Goal: Contribute content

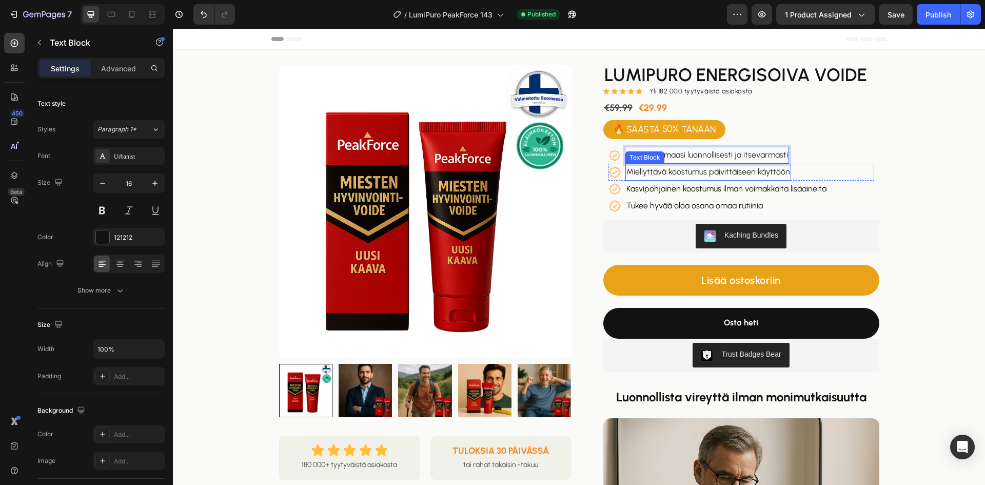
click at [680, 173] on span "Miellyttävä koostumus päivittäiseen käyttöön" at bounding box center [708, 172] width 164 height 10
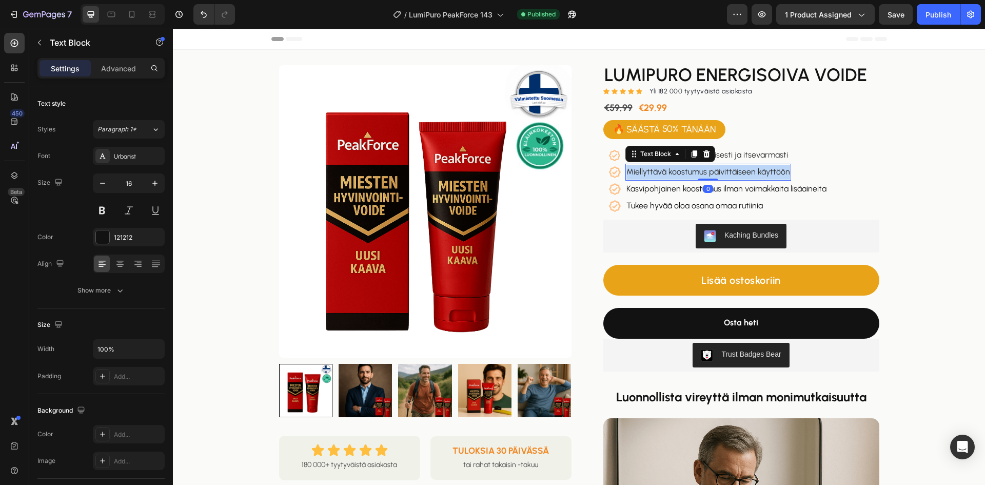
click at [680, 173] on span "Miellyttävä koostumus päivittäiseen käyttöön" at bounding box center [708, 172] width 164 height 10
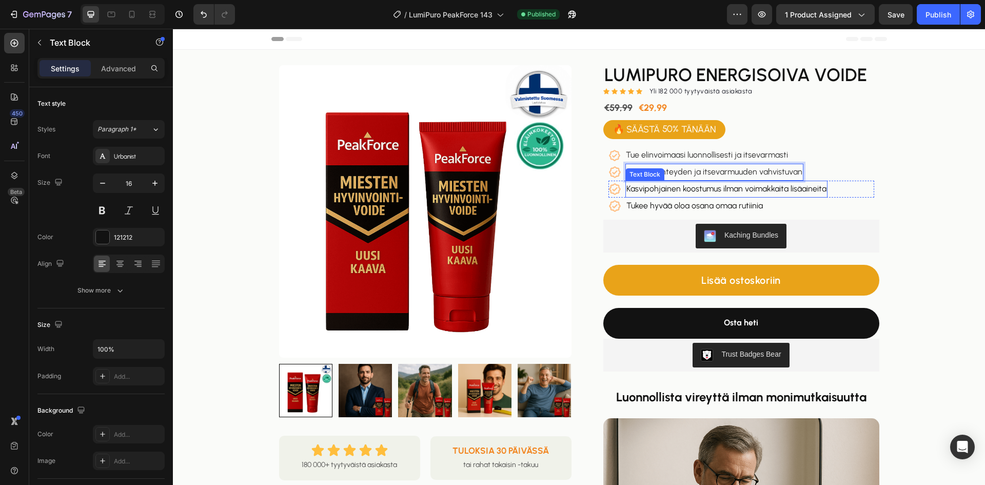
click at [722, 188] on p "Kasvipohjainen koostumus ilman voimakkaita lisäaineita" at bounding box center [726, 189] width 200 height 15
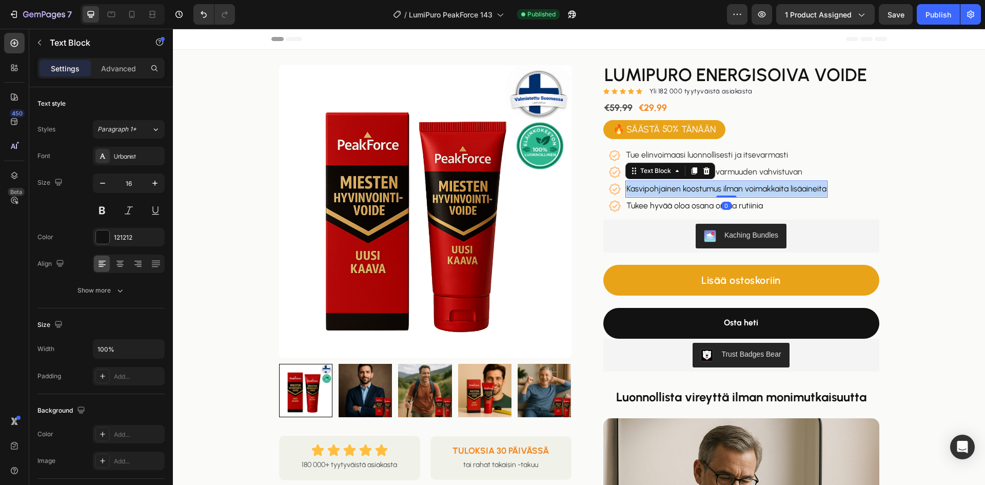
click at [722, 188] on p "Kasvipohjainen koostumus ilman voimakkaita lisäaineita" at bounding box center [726, 189] width 200 height 15
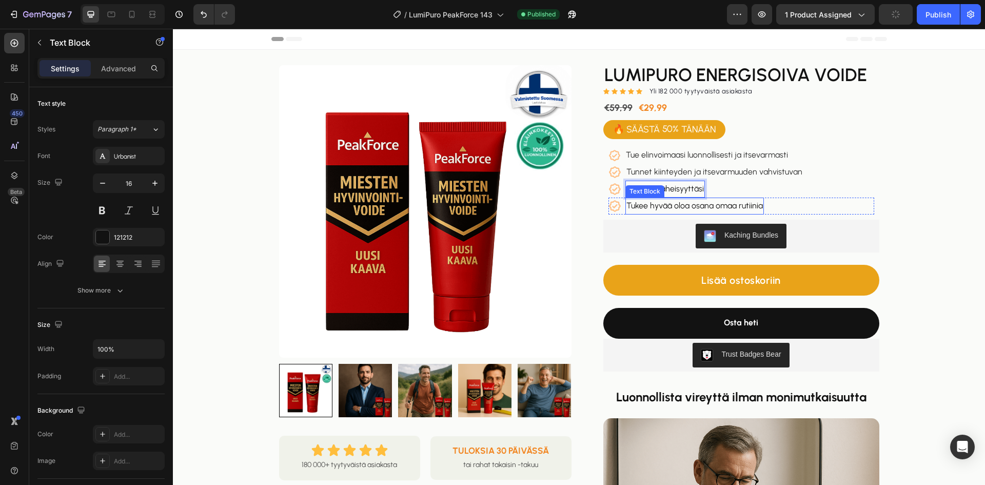
click at [683, 211] on p "Tukee hyvää oloa osana omaa rutiinia" at bounding box center [694, 206] width 136 height 15
click at [684, 211] on p "Tukee hyvää oloa osana omaa rutiinia" at bounding box center [694, 206] width 136 height 15
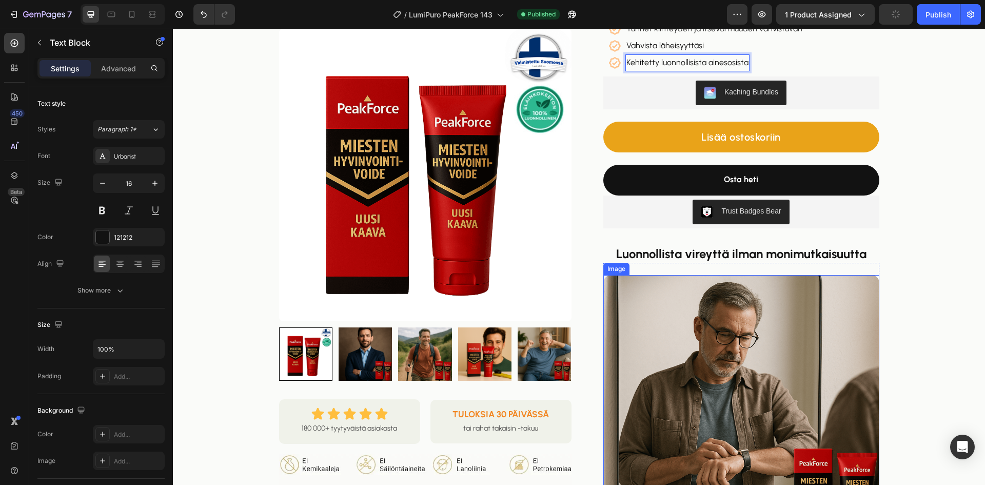
scroll to position [154, 0]
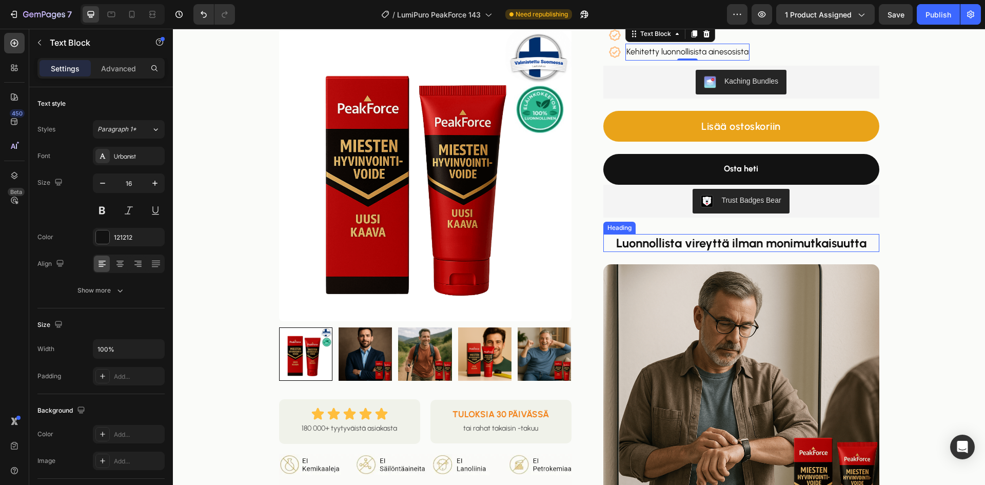
click at [690, 249] on strong "Luonnollista vireyttä ilman monimutkaisuutta" at bounding box center [741, 242] width 250 height 15
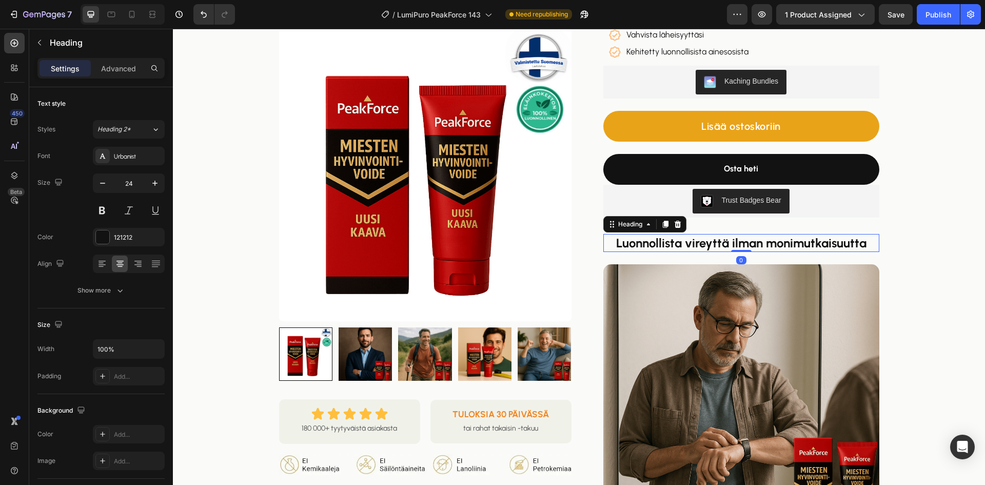
click at [690, 249] on strong "Luonnollista vireyttä ilman monimutkaisuutta" at bounding box center [741, 242] width 250 height 15
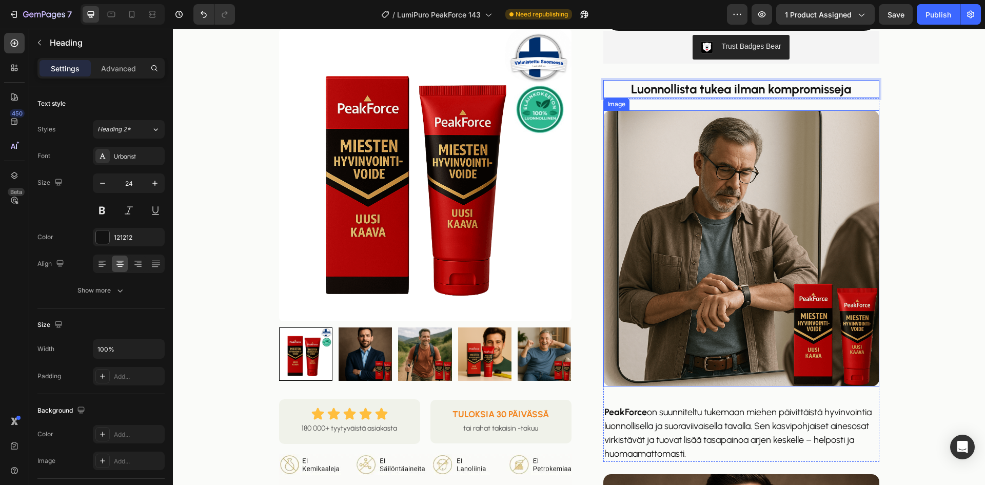
scroll to position [410, 0]
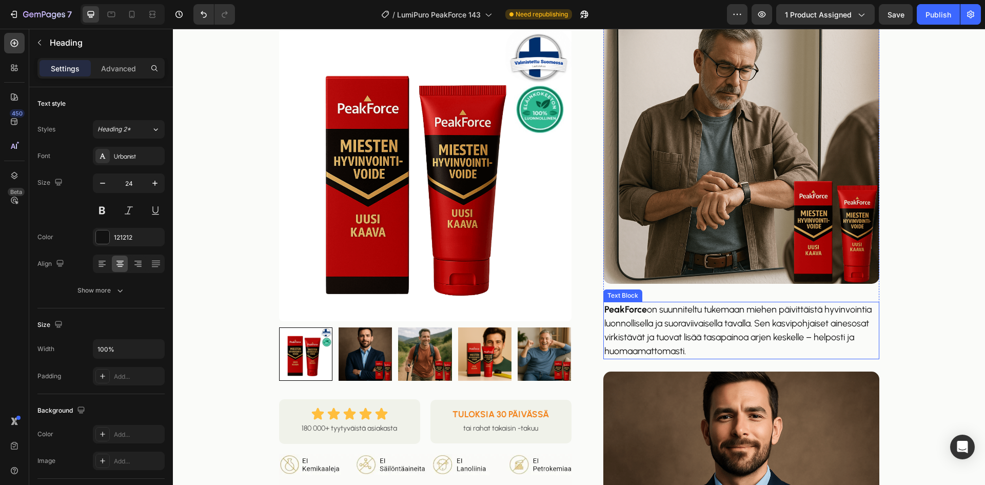
click at [759, 320] on p "PeakForce on suunniteltu tukemaan miehen päivittäistä hyvinvointia luonnollisel…" at bounding box center [741, 330] width 274 height 55
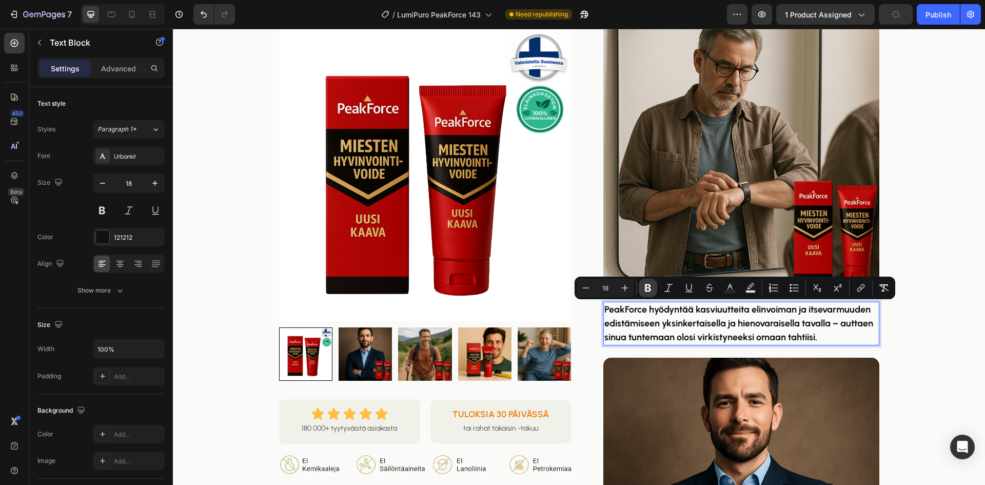
click at [655, 288] on button "Bold" at bounding box center [648, 288] width 18 height 18
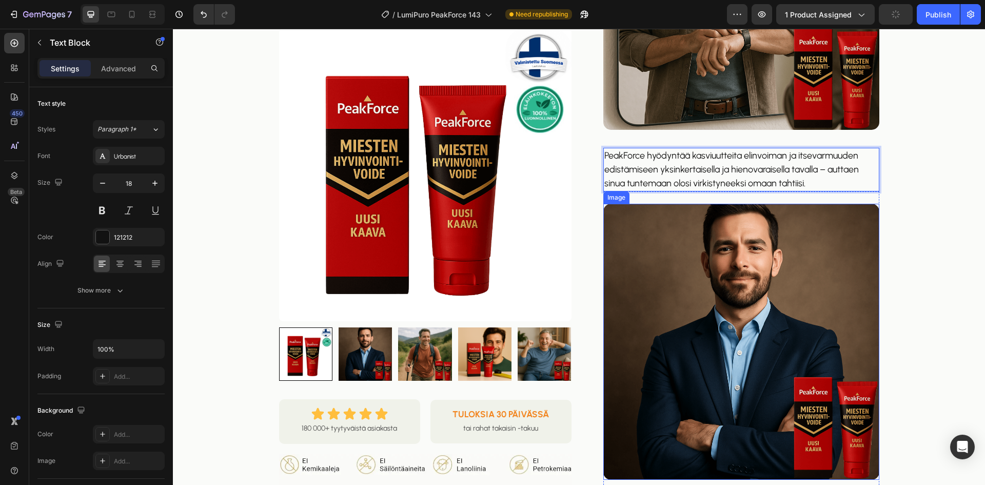
scroll to position [718, 0]
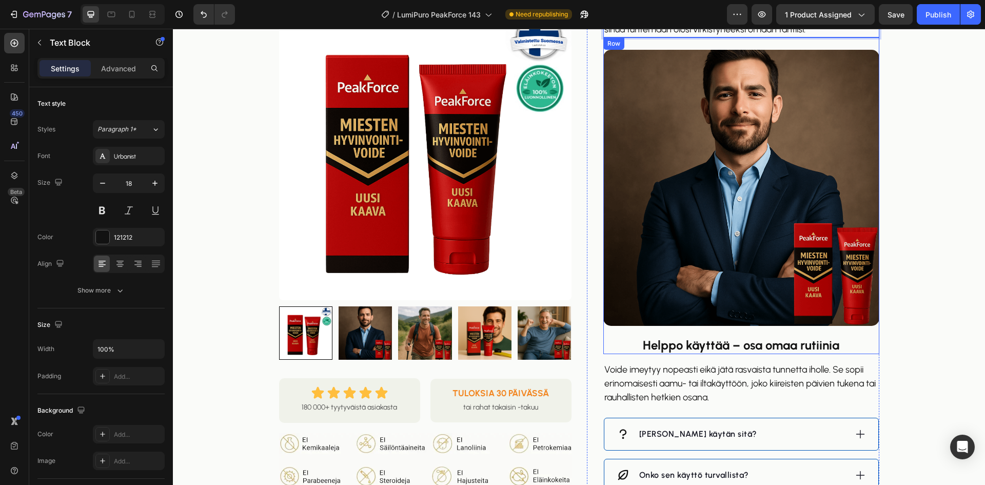
click at [678, 343] on strong "Helppo käyttää – osa omaa rutiinia" at bounding box center [741, 345] width 196 height 15
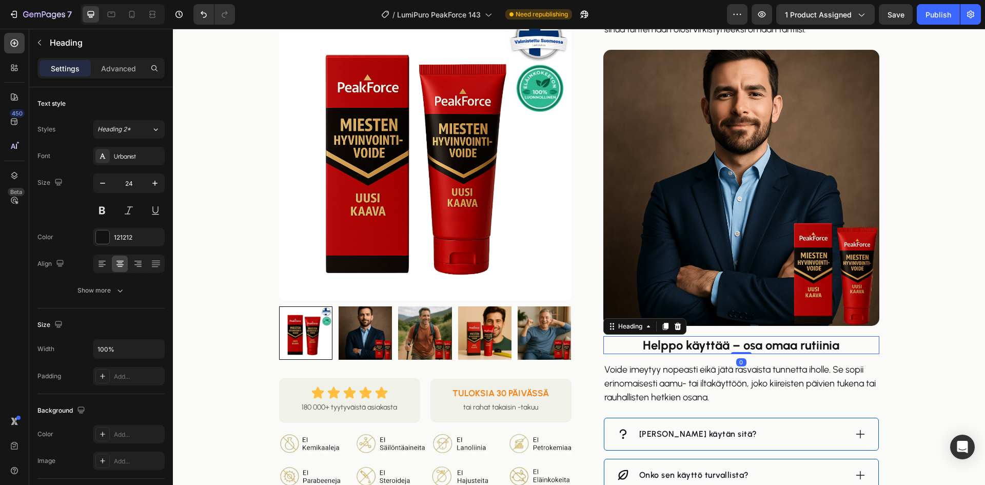
click at [678, 343] on strong "Helppo käyttää – osa omaa rutiinia" at bounding box center [741, 345] width 196 height 15
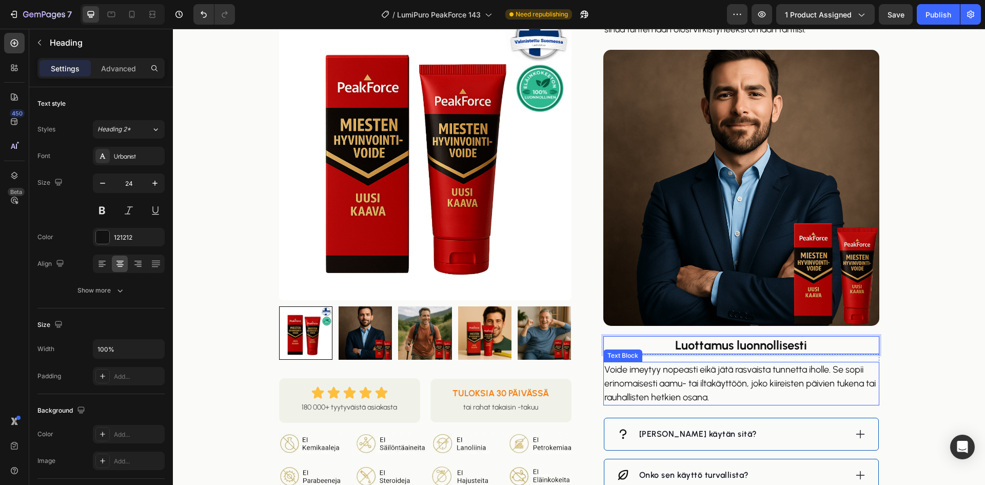
click at [740, 380] on p "Voide imeytyy nopeasti eikä jätä rasvaista tunnetta iholle. Se sopii erinomaise…" at bounding box center [741, 384] width 274 height 42
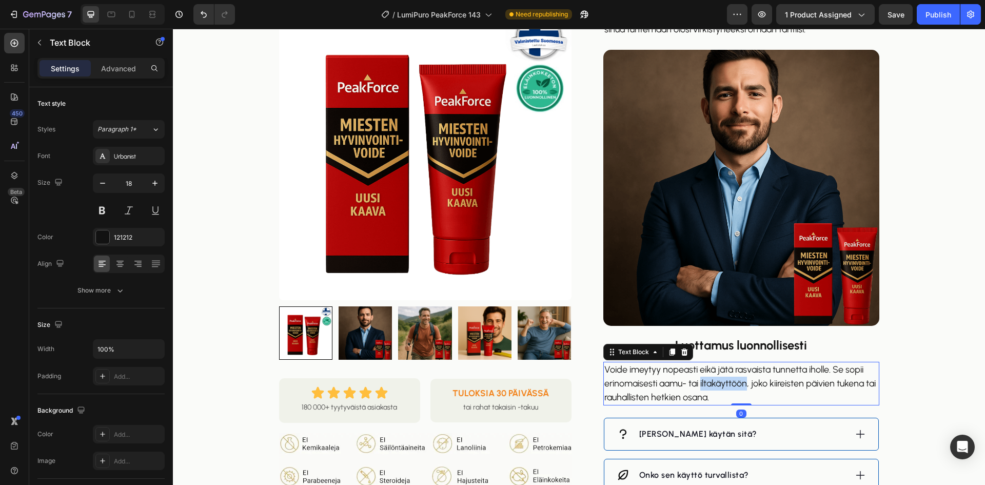
click at [740, 380] on p "Voide imeytyy nopeasti eikä jätä rasvaista tunnetta iholle. Se sopii erinomaise…" at bounding box center [741, 384] width 274 height 42
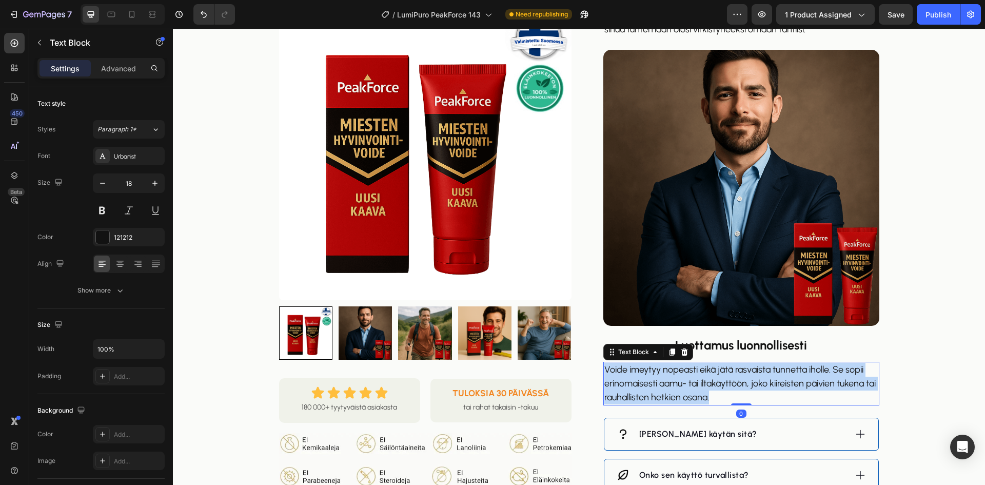
click at [740, 380] on p "Voide imeytyy nopeasti eikä jätä rasvaista tunnetta iholle. Se sopii erinomaise…" at bounding box center [741, 384] width 274 height 42
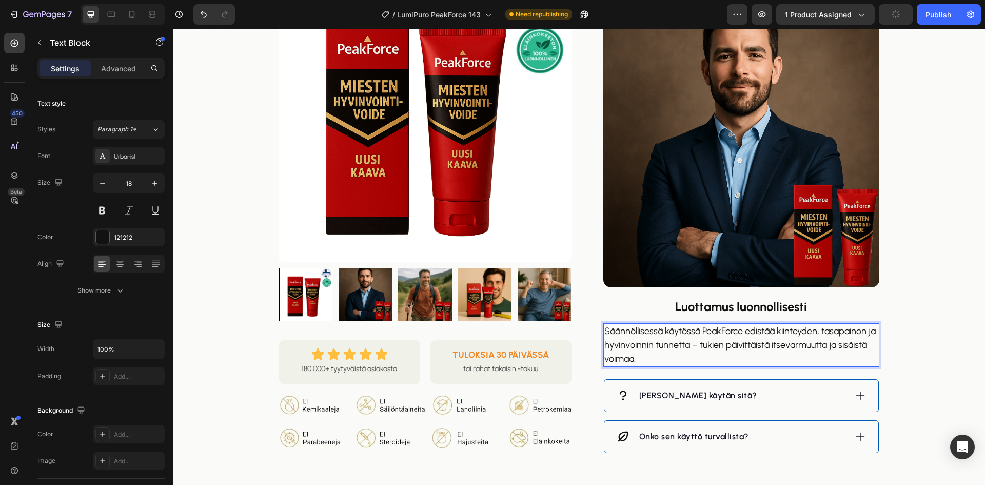
scroll to position [923, 0]
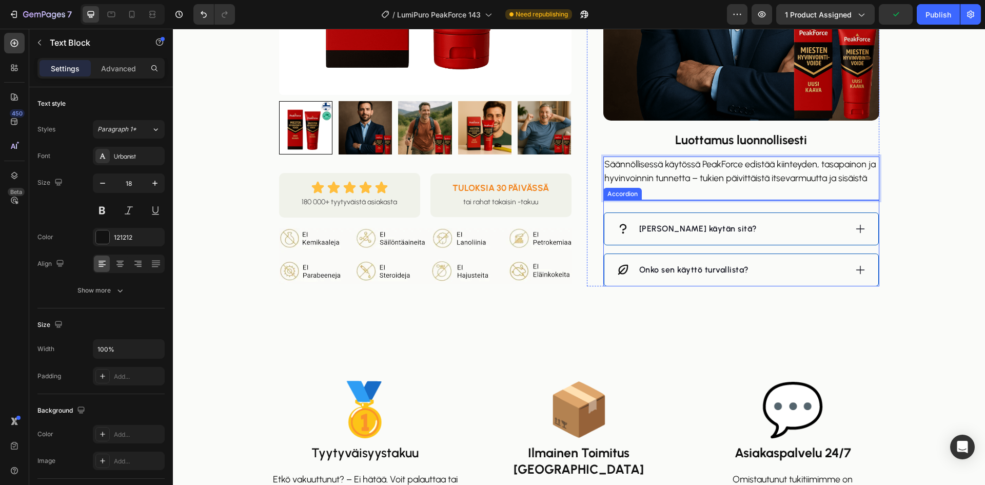
click at [651, 227] on p "[PERSON_NAME] käytän sitä?" at bounding box center [698, 229] width 118 height 12
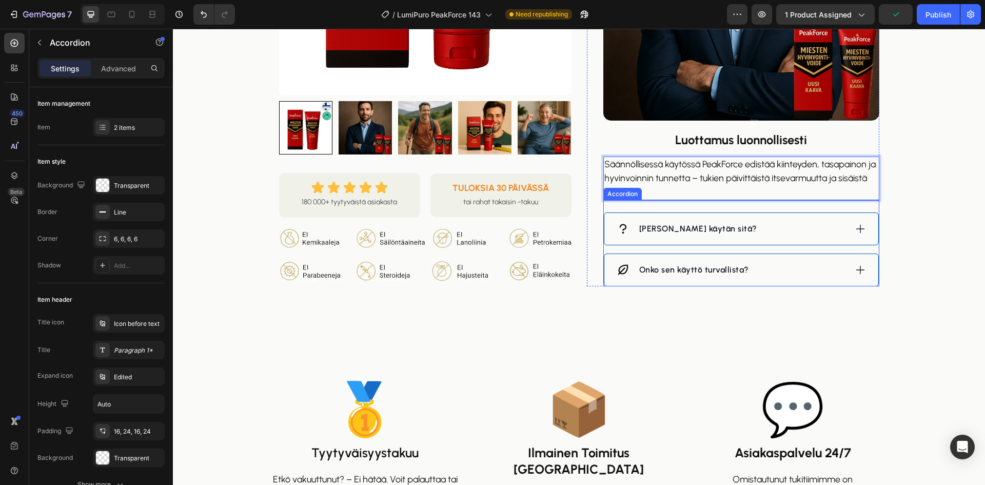
click at [651, 227] on p "[PERSON_NAME] käytän sitä?" at bounding box center [698, 229] width 118 height 12
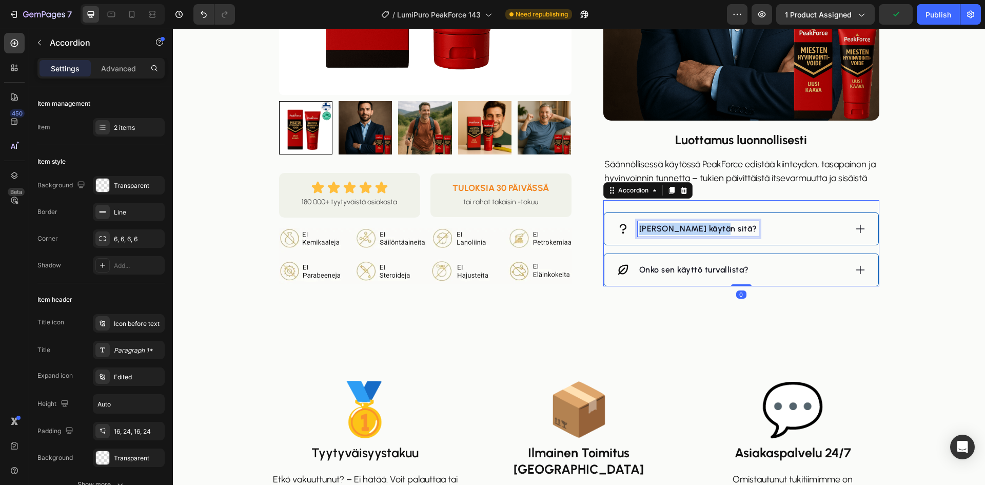
click at [651, 227] on p "[PERSON_NAME] käytän sitä?" at bounding box center [698, 229] width 118 height 12
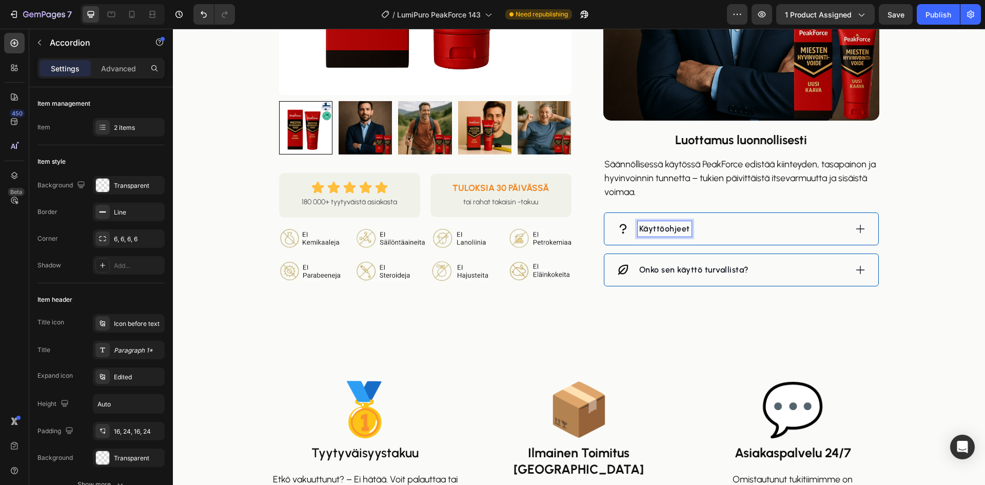
click at [749, 228] on div "Käyttöohjeet" at bounding box center [732, 228] width 230 height 15
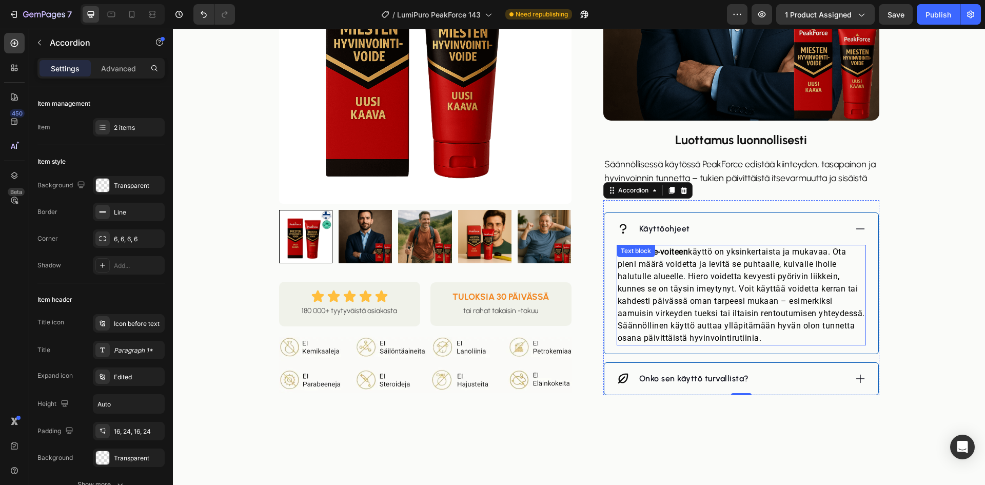
click at [705, 294] on p "PeakForce-voiteen käyttö on yksinkertaista ja mukavaa. Ota pieni määrä voidetta…" at bounding box center [741, 295] width 247 height 99
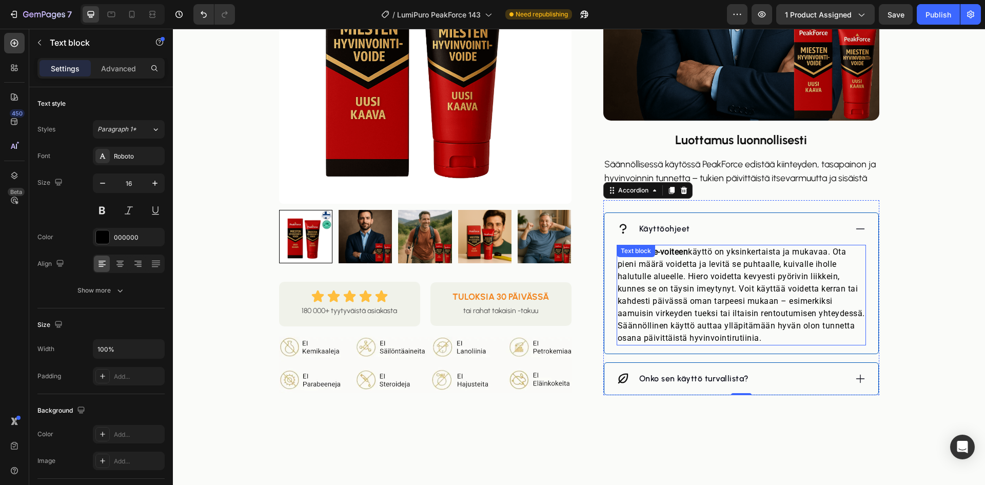
click at [705, 294] on p "PeakForce-voiteen käyttö on yksinkertaista ja mukavaa. Ota pieni määrä voidetta…" at bounding box center [741, 295] width 247 height 99
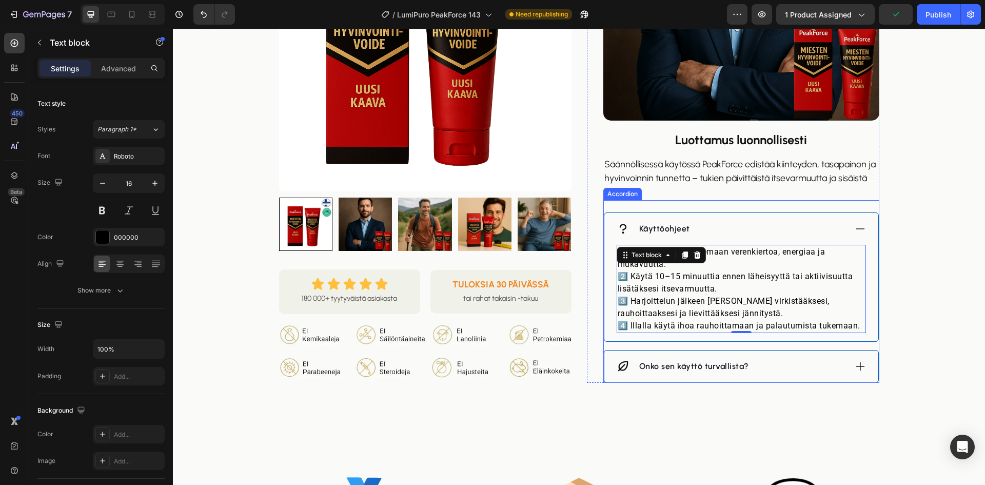
click at [677, 367] on p "Onko sen käyttö turvallista?" at bounding box center [694, 366] width 110 height 12
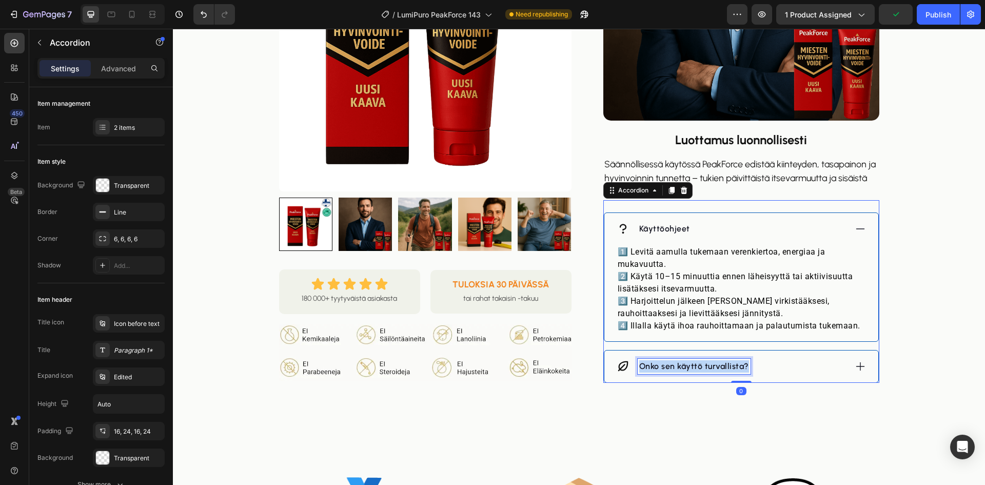
click at [677, 367] on p "Onko sen käyttö turvallista?" at bounding box center [694, 366] width 110 height 12
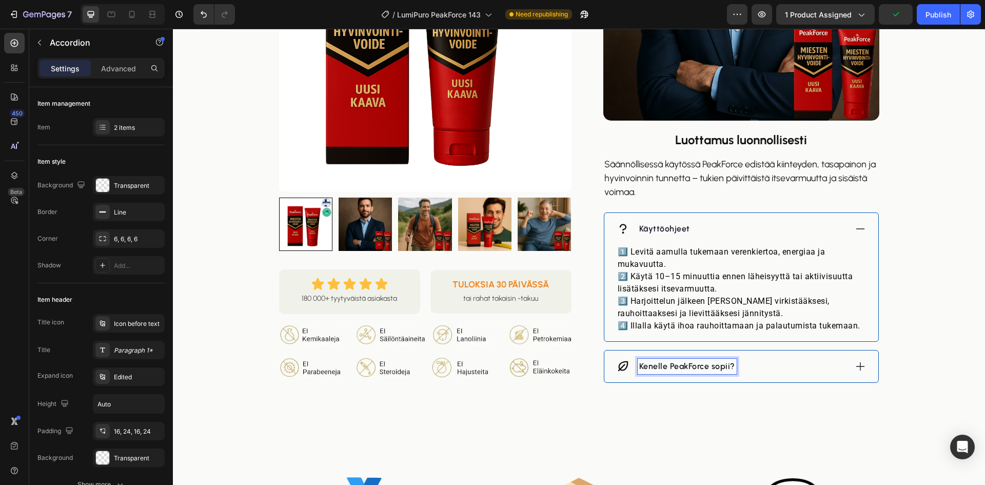
click at [809, 364] on div "Kenelle PeakForce sopii?" at bounding box center [732, 366] width 230 height 15
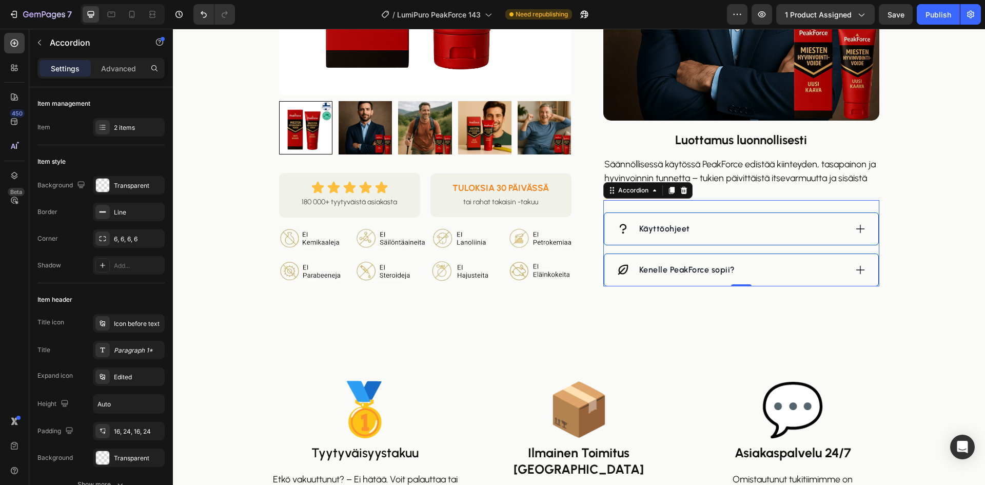
click at [784, 261] on div "Kenelle PeakForce sopii?" at bounding box center [741, 270] width 274 height 32
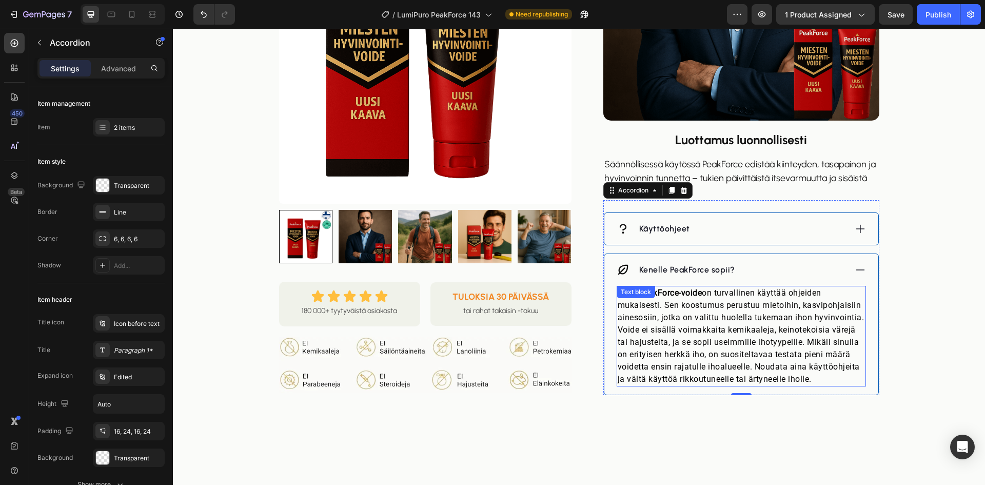
click at [755, 300] on p "Kyllä, PeakForce-voide on turvallinen käyttää ohjeiden mukaisesti. Sen koostumu…" at bounding box center [741, 336] width 247 height 99
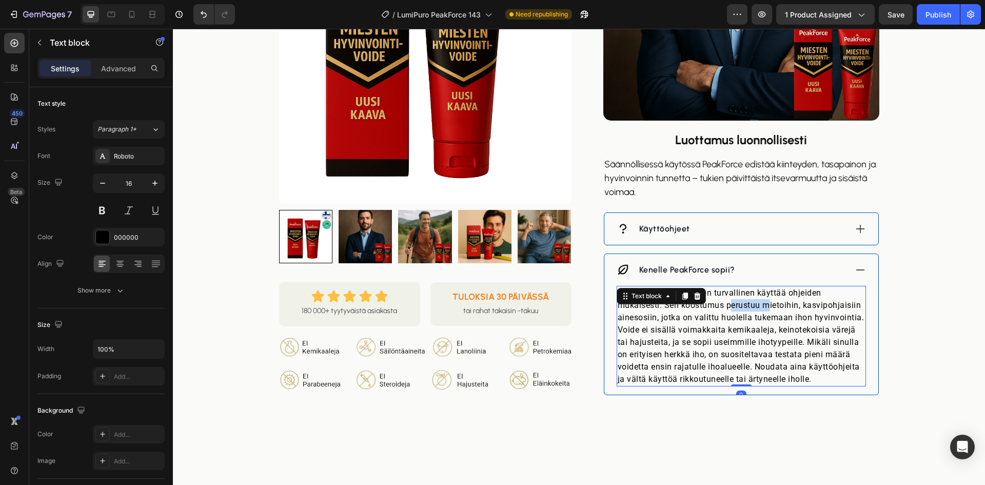
click at [755, 300] on p "Kyllä, PeakForce-voide on turvallinen käyttää ohjeiden mukaisesti. Sen koostumu…" at bounding box center [741, 336] width 247 height 99
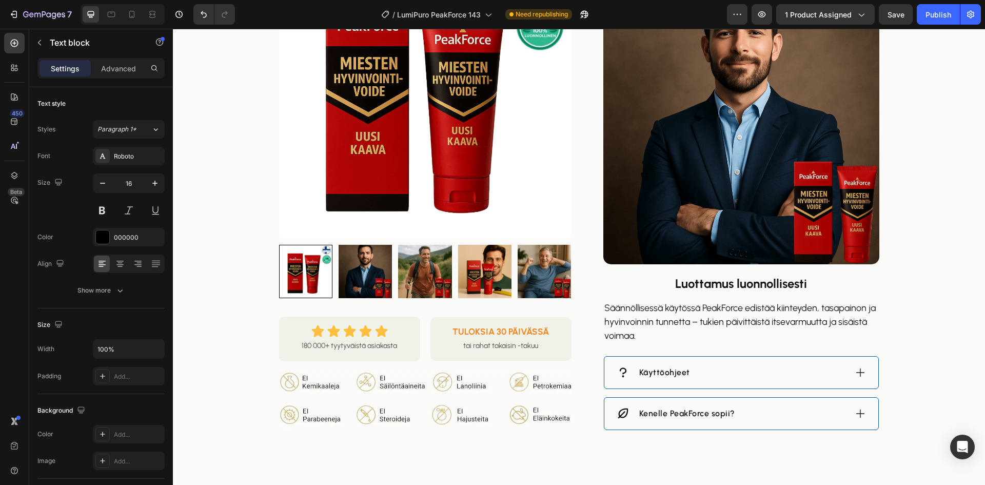
scroll to position [770, 0]
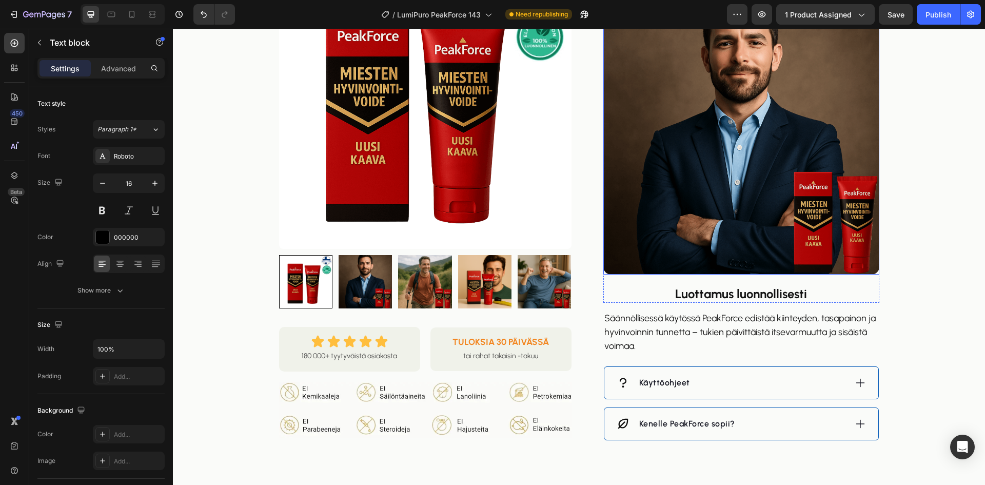
click at [680, 227] on img at bounding box center [741, 136] width 276 height 276
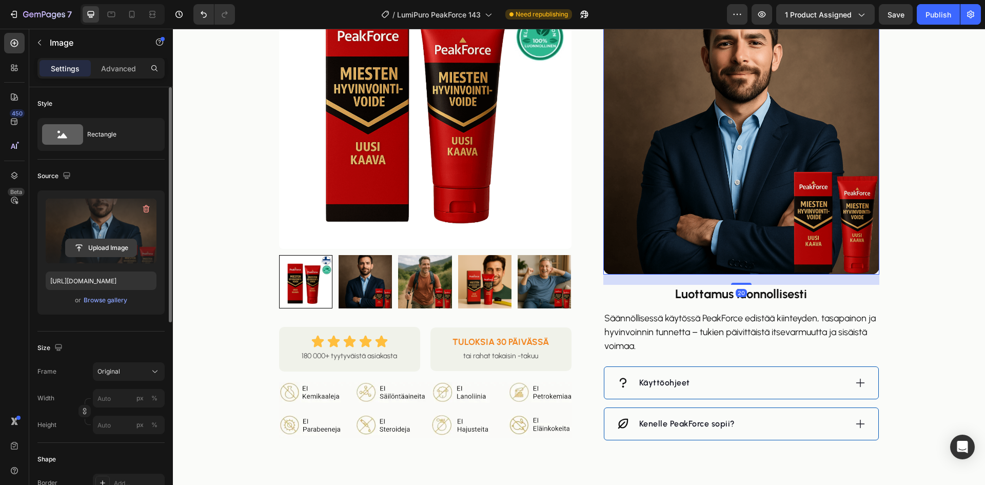
click at [110, 244] on input "file" at bounding box center [101, 247] width 71 height 17
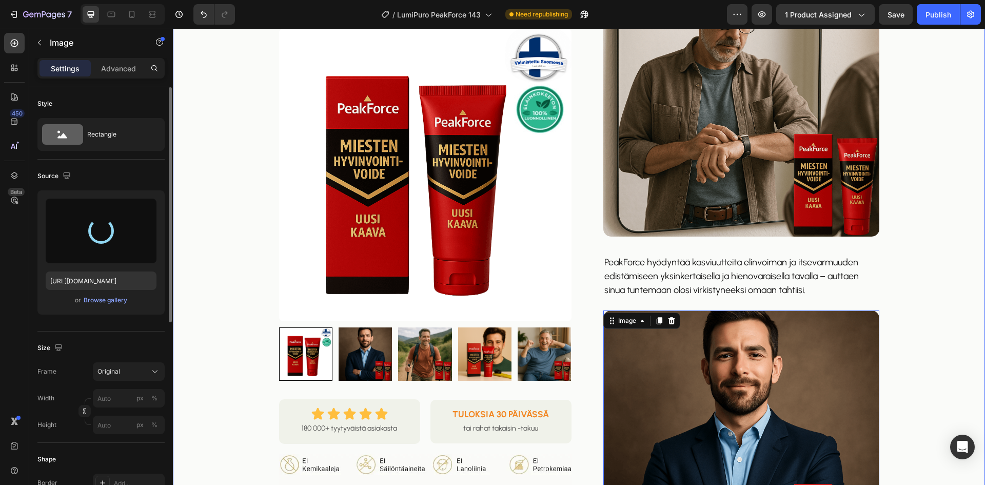
scroll to position [410, 0]
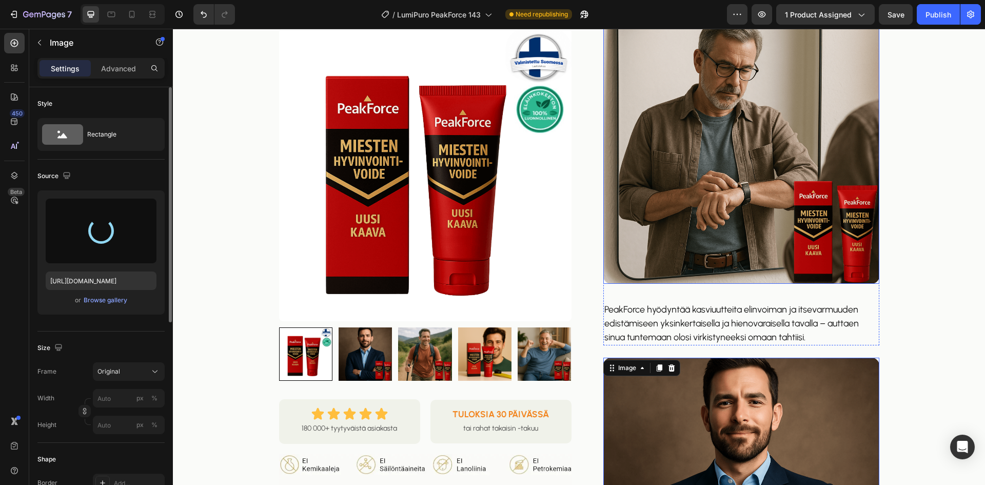
type input "[URL][DOMAIN_NAME]"
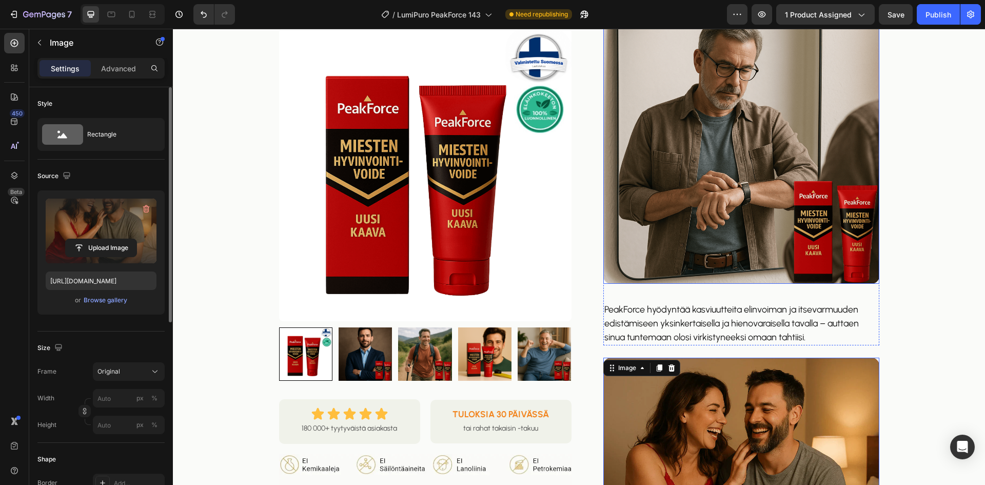
click at [731, 191] on img at bounding box center [741, 146] width 276 height 276
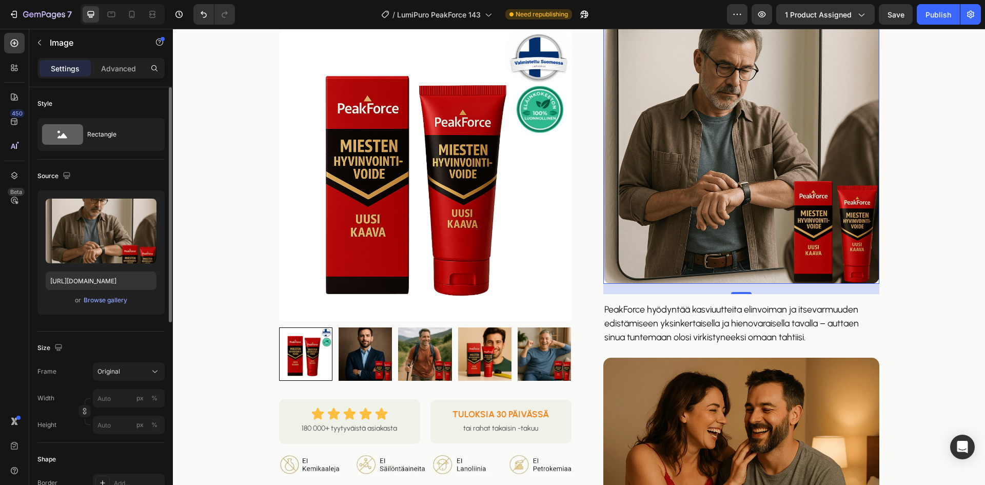
click at [715, 190] on img at bounding box center [741, 146] width 276 height 276
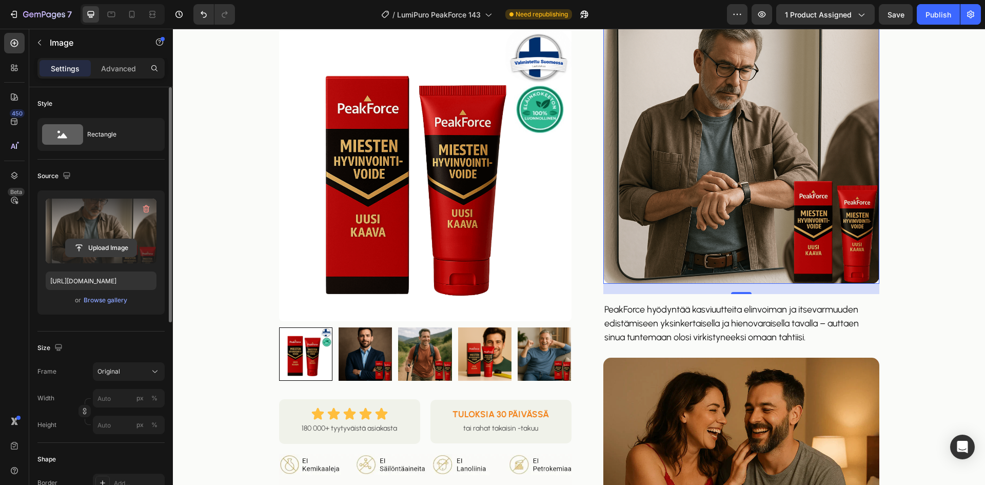
click at [95, 246] on input "file" at bounding box center [101, 247] width 71 height 17
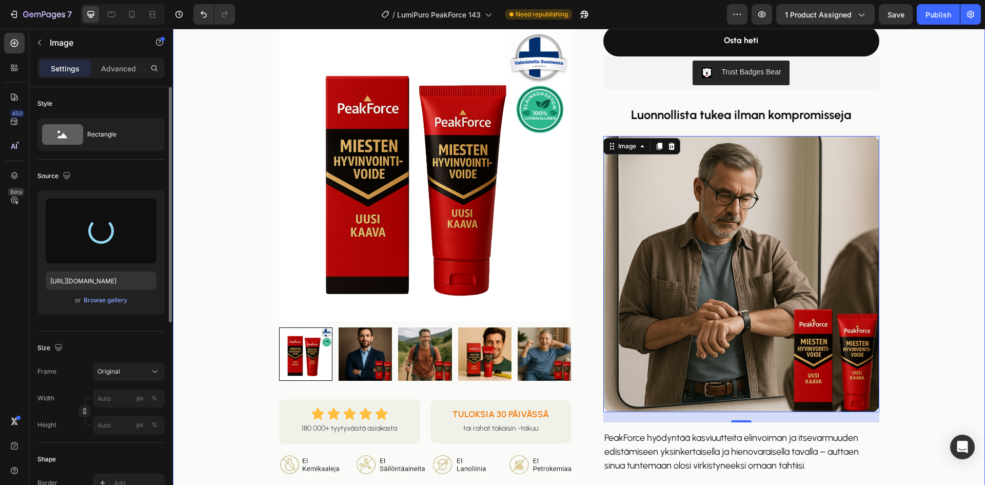
scroll to position [257, 0]
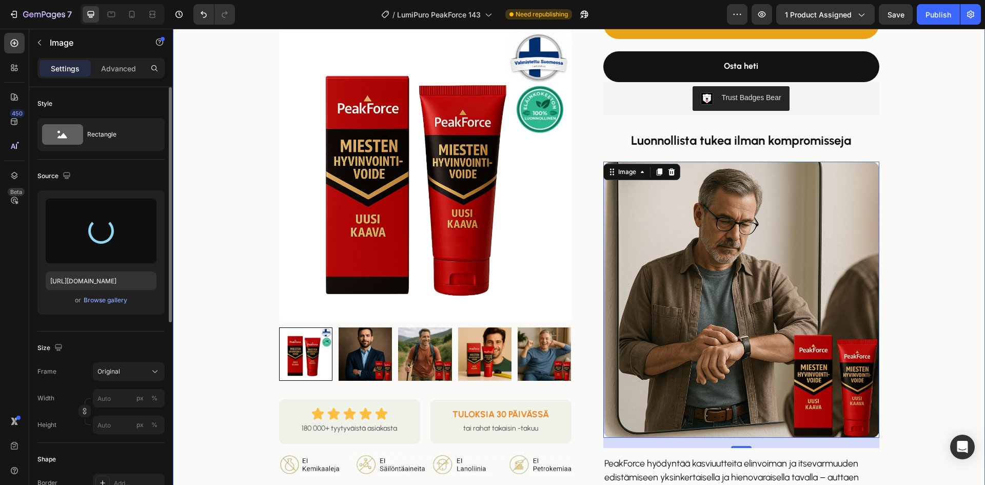
type input "[URL][DOMAIN_NAME]"
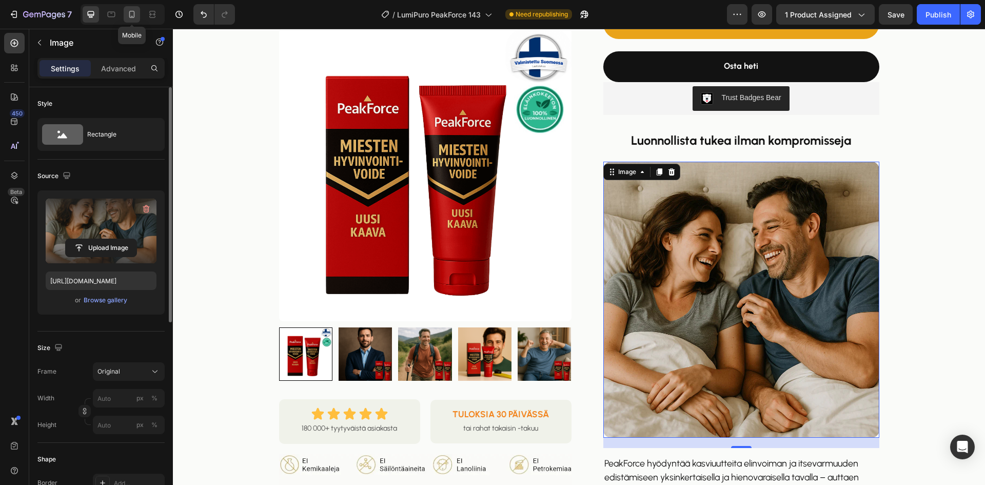
click at [133, 15] on icon at bounding box center [132, 14] width 10 height 10
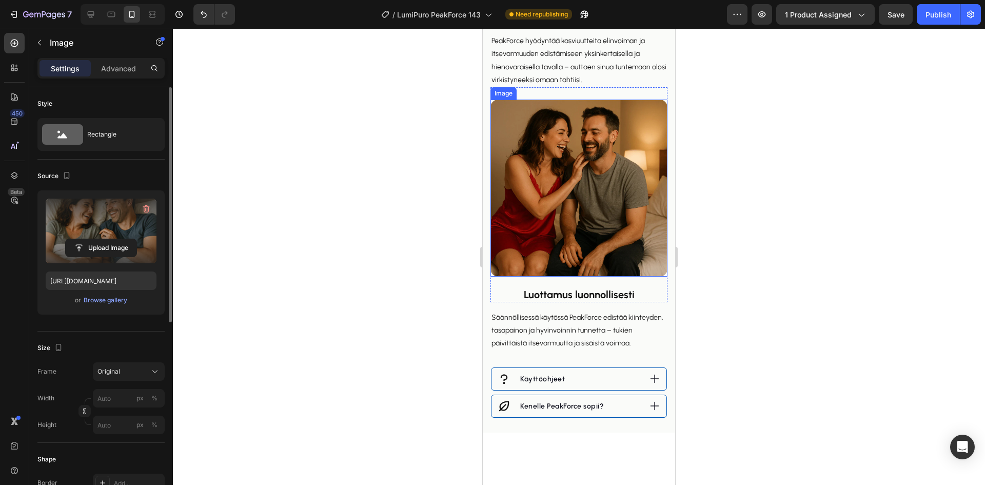
scroll to position [1025, 0]
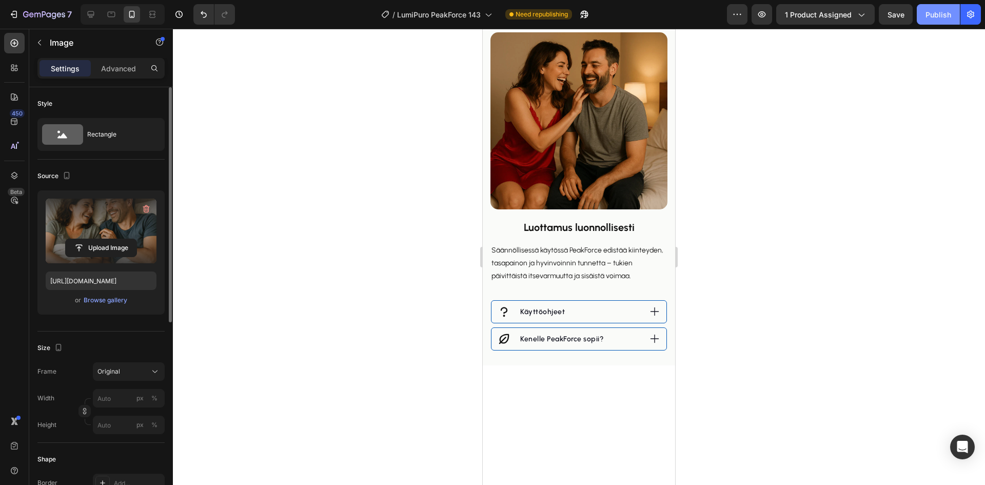
click at [930, 15] on div "Publish" at bounding box center [939, 14] width 26 height 11
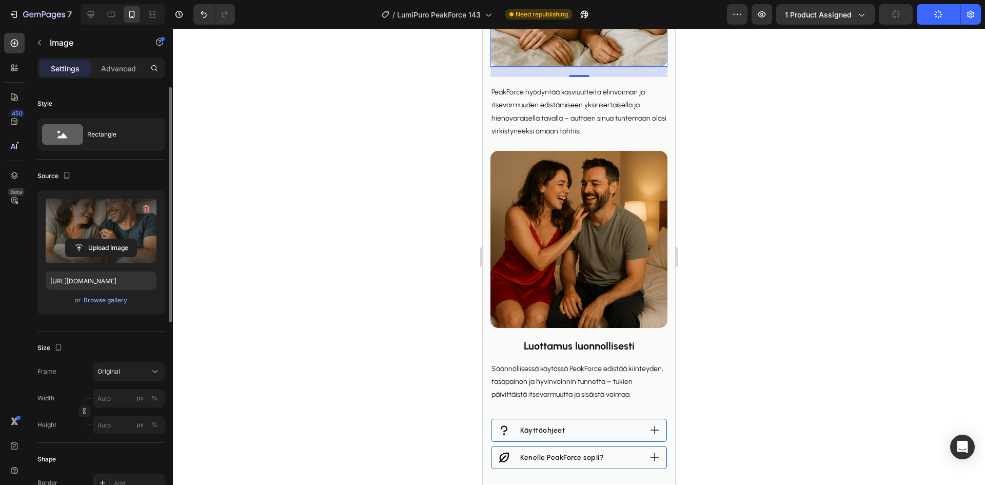
scroll to position [871, 0]
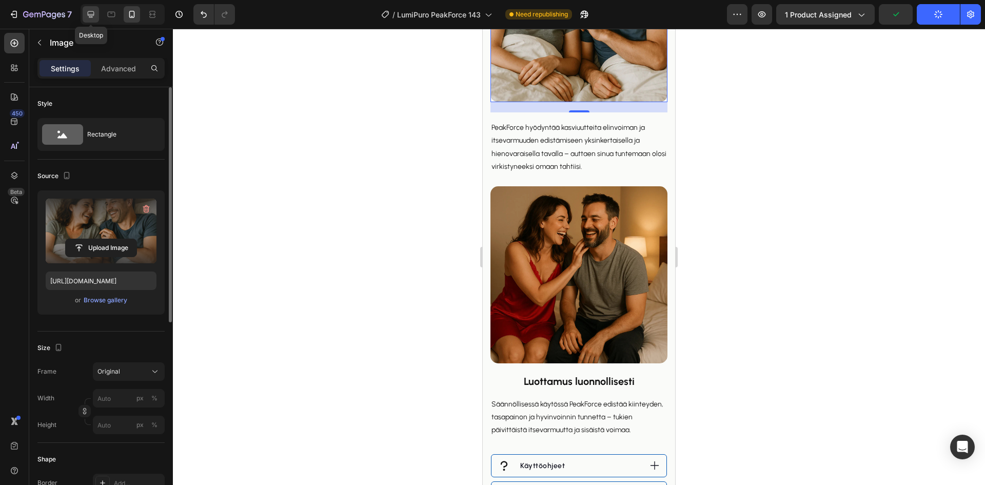
click at [92, 15] on icon at bounding box center [91, 14] width 7 height 7
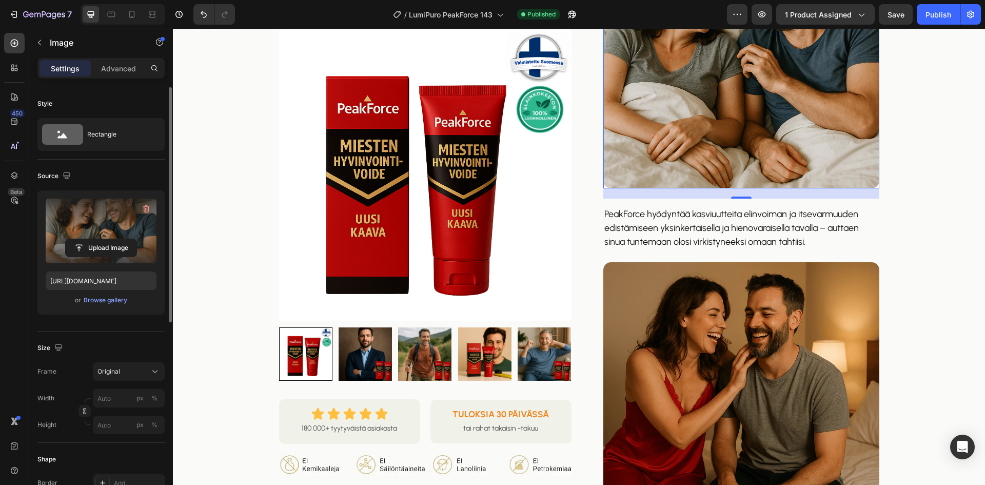
scroll to position [353, 0]
